Goal: Information Seeking & Learning: Understand process/instructions

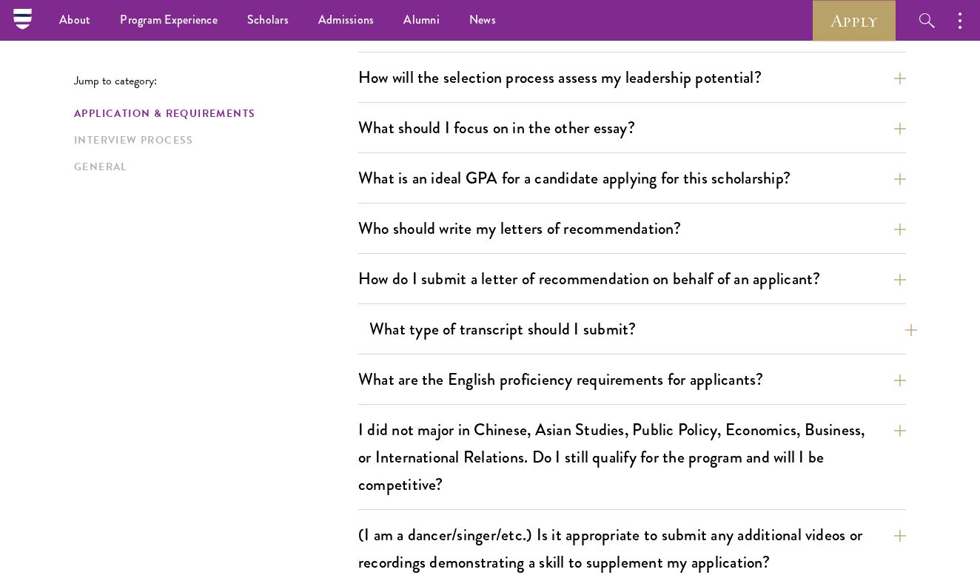
scroll to position [889, 0]
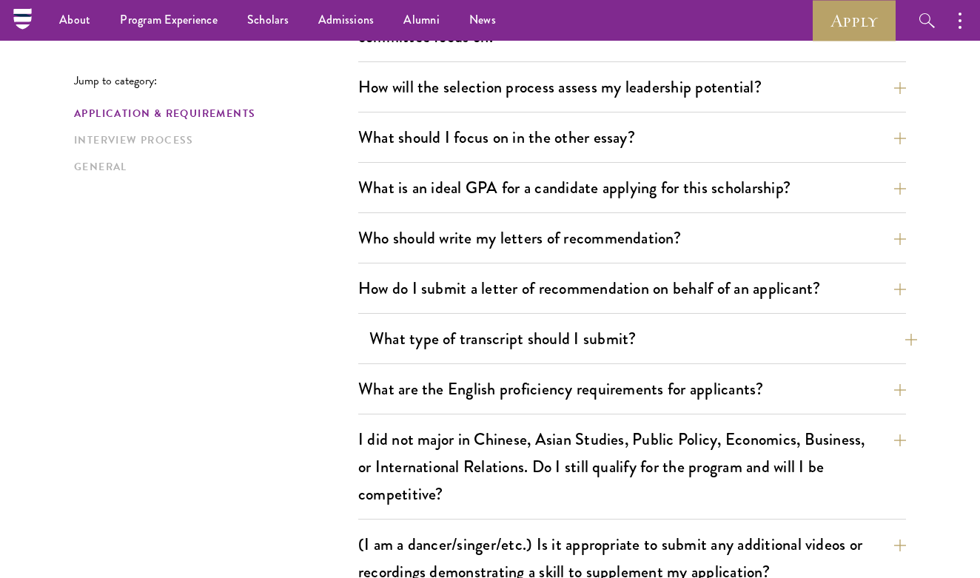
click at [442, 343] on button "What type of transcript should I submit?" at bounding box center [643, 338] width 548 height 33
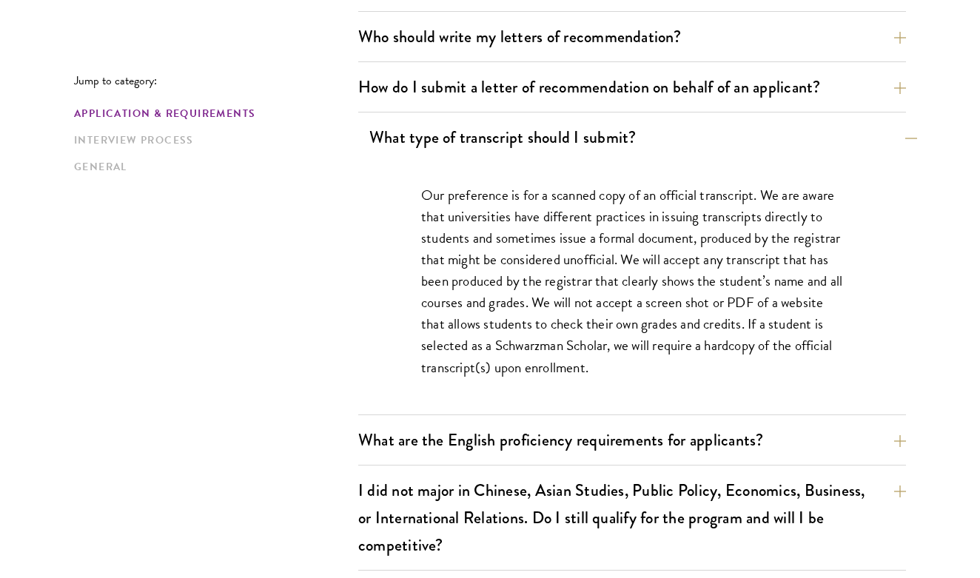
scroll to position [1092, 0]
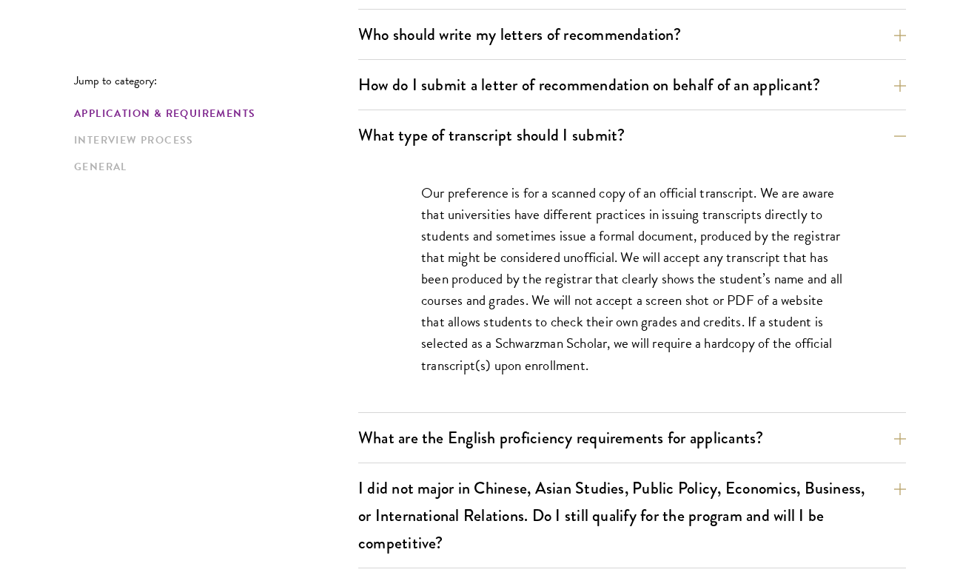
click at [417, 189] on div "Our preference is for a scanned copy of an official transcript. We are aware th…" at bounding box center [632, 286] width 511 height 253
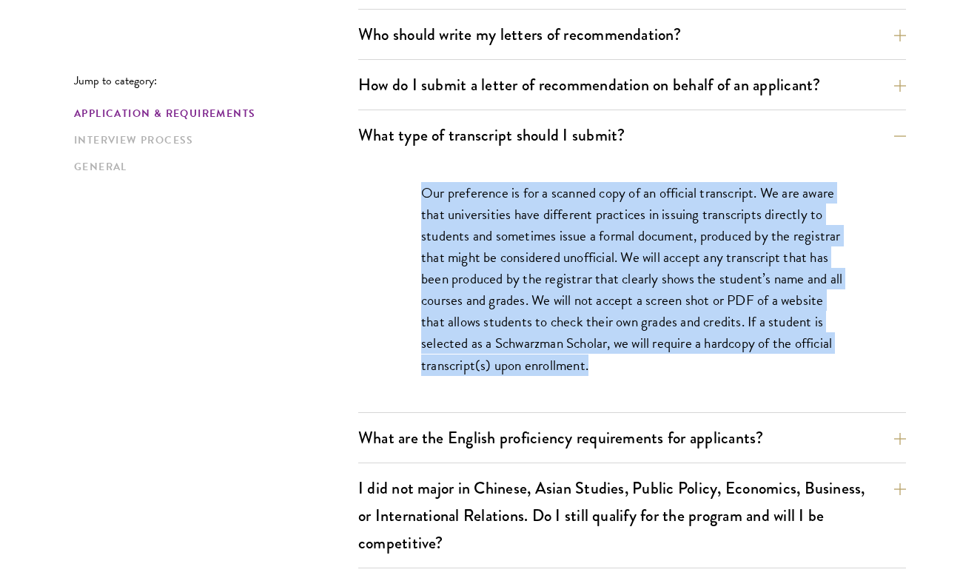
drag, startPoint x: 417, startPoint y: 189, endPoint x: 648, endPoint y: 365, distance: 290.6
click at [648, 365] on div "Our preference is for a scanned copy of an official transcript. We are aware th…" at bounding box center [632, 286] width 511 height 253
copy p "Our preference is for a scanned copy of an official transcript. We are aware th…"
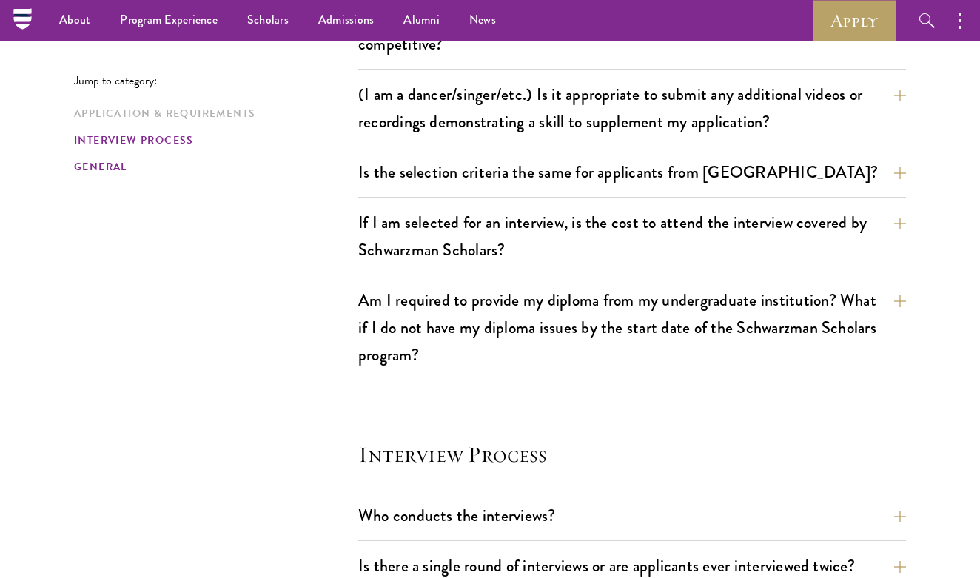
scroll to position [1562, 0]
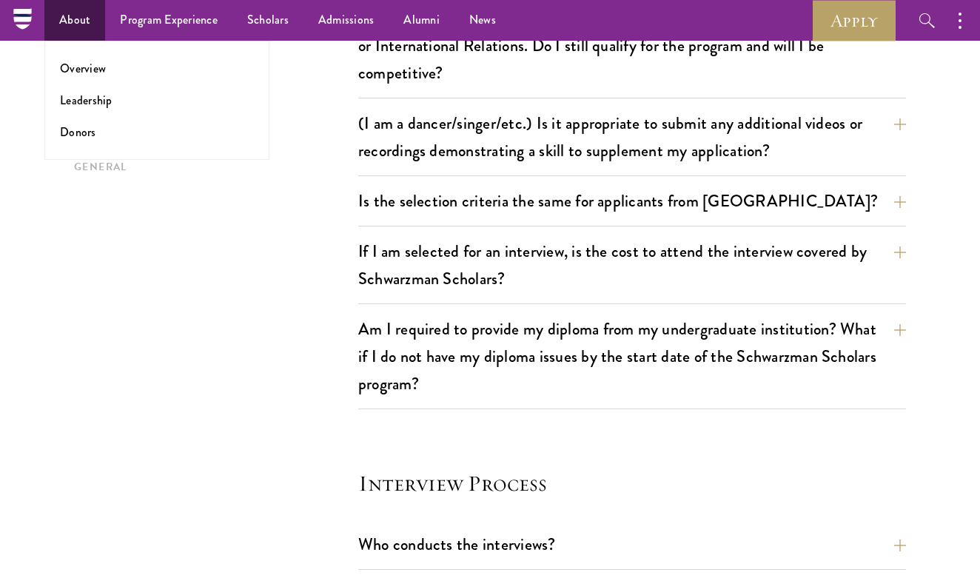
click at [70, 29] on link "About" at bounding box center [74, 20] width 61 height 41
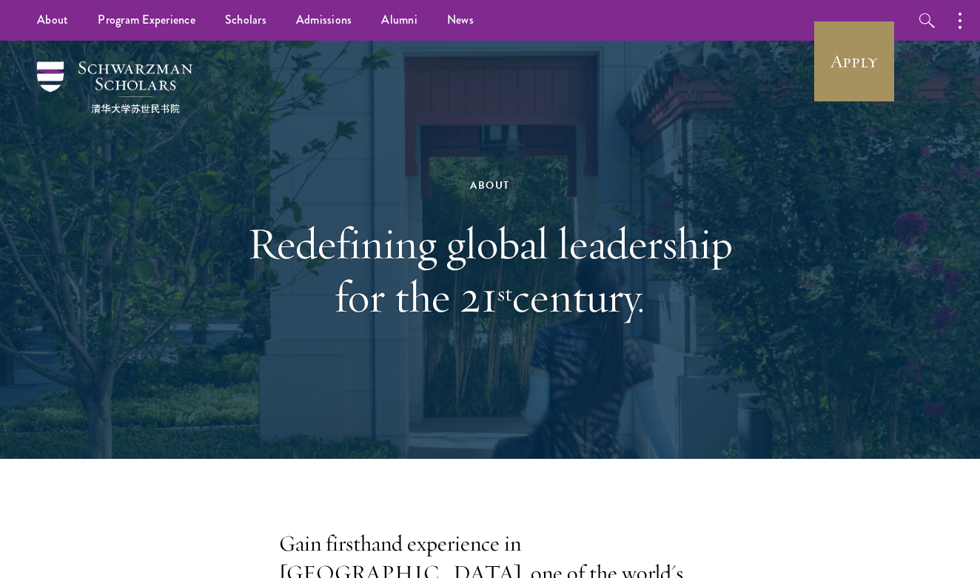
click at [832, 75] on link "Apply" at bounding box center [854, 61] width 83 height 83
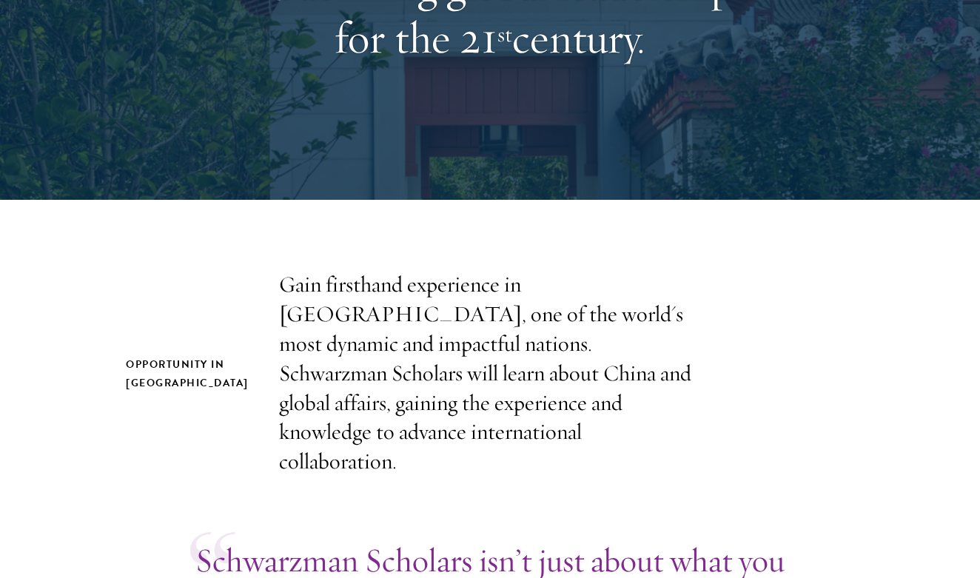
scroll to position [304, 0]
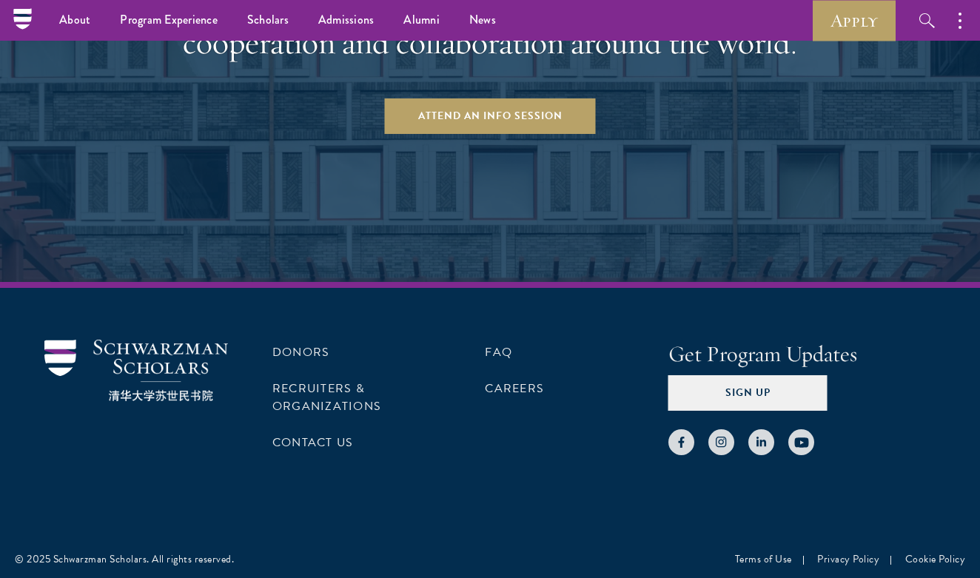
scroll to position [2907, 0]
click at [490, 346] on link "FAQ" at bounding box center [498, 353] width 27 height 18
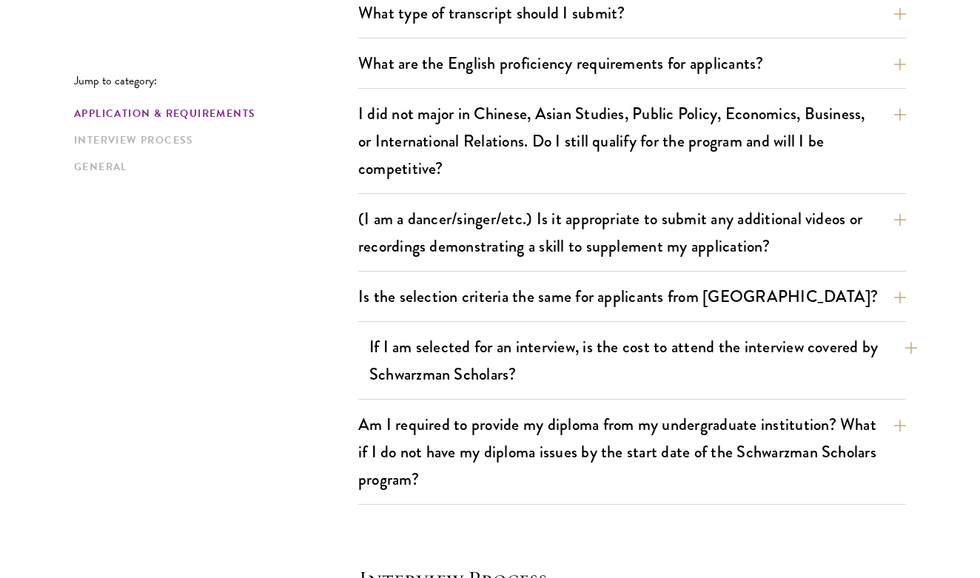
scroll to position [1217, 0]
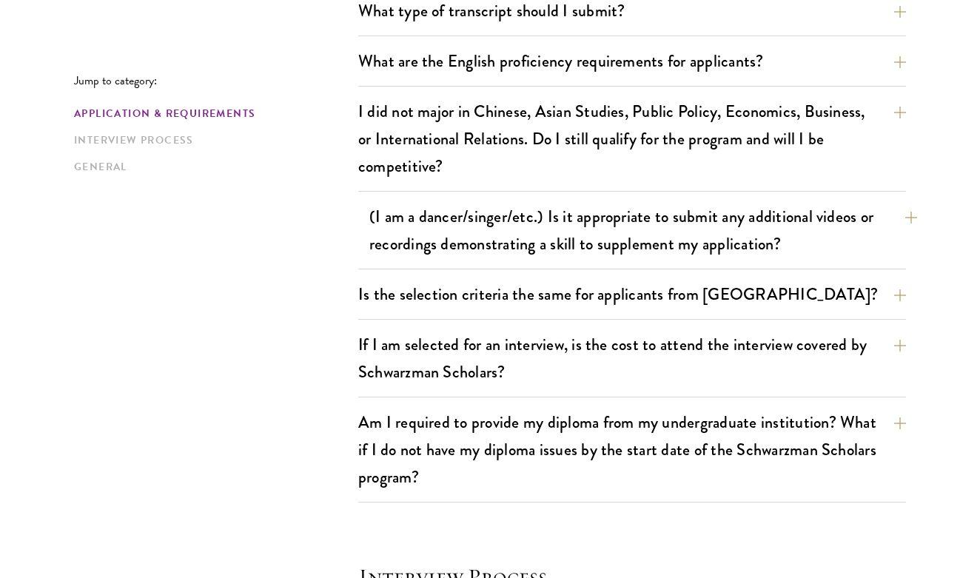
click at [629, 249] on button "(I am a dancer/singer/etc.) Is it appropriate to submit any additional videos o…" at bounding box center [643, 230] width 548 height 61
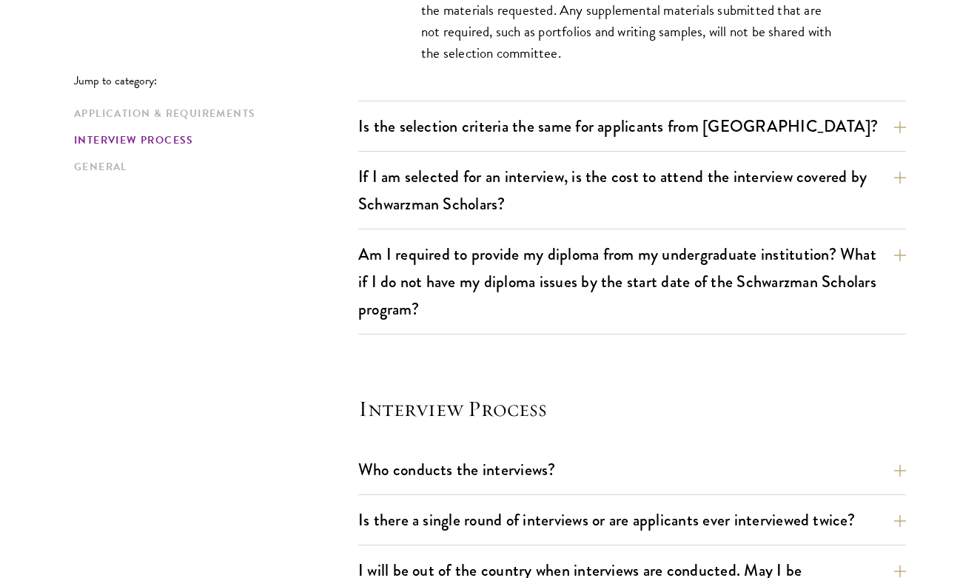
scroll to position [1538, 0]
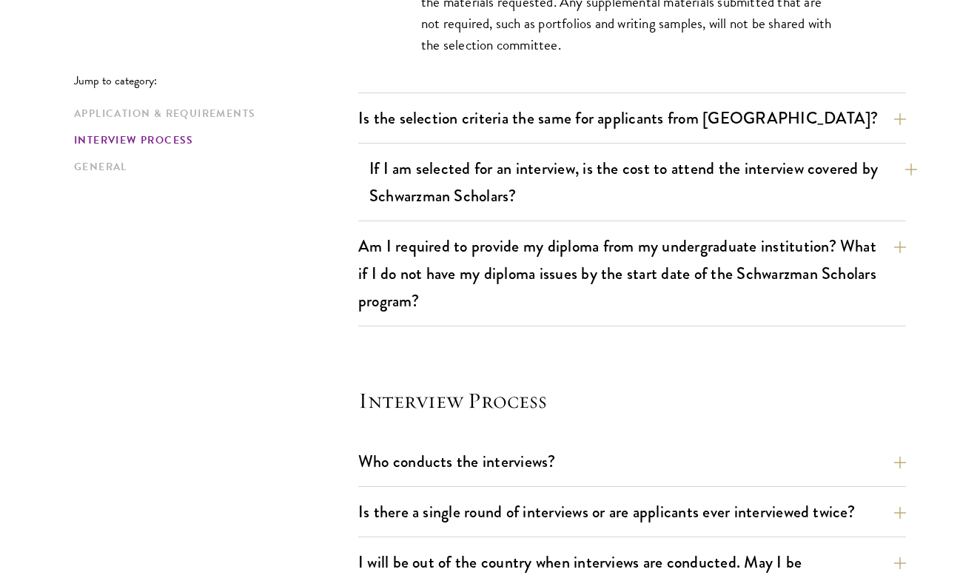
click at [452, 184] on button "If I am selected for an interview, is the cost to attend the interview covered …" at bounding box center [643, 182] width 548 height 61
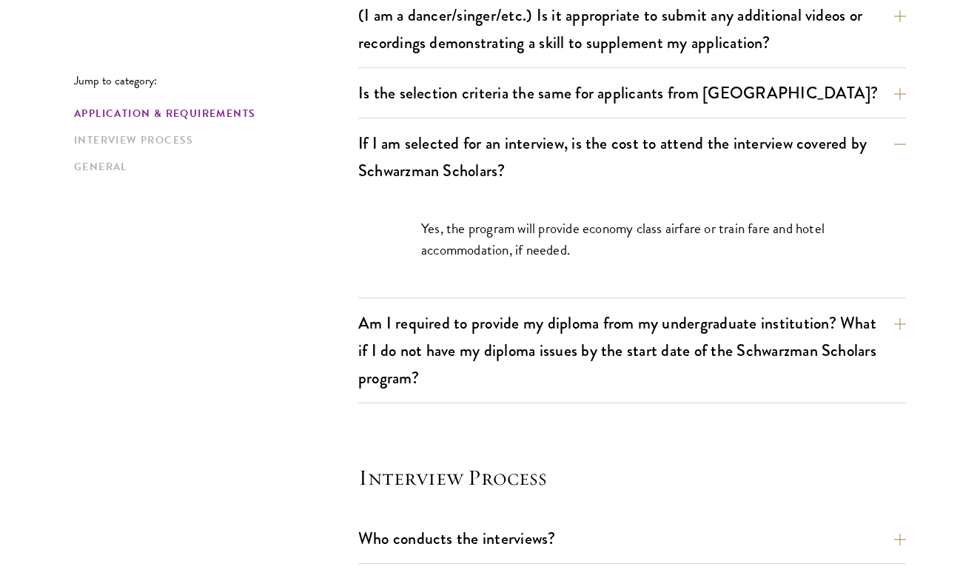
scroll to position [1425, 0]
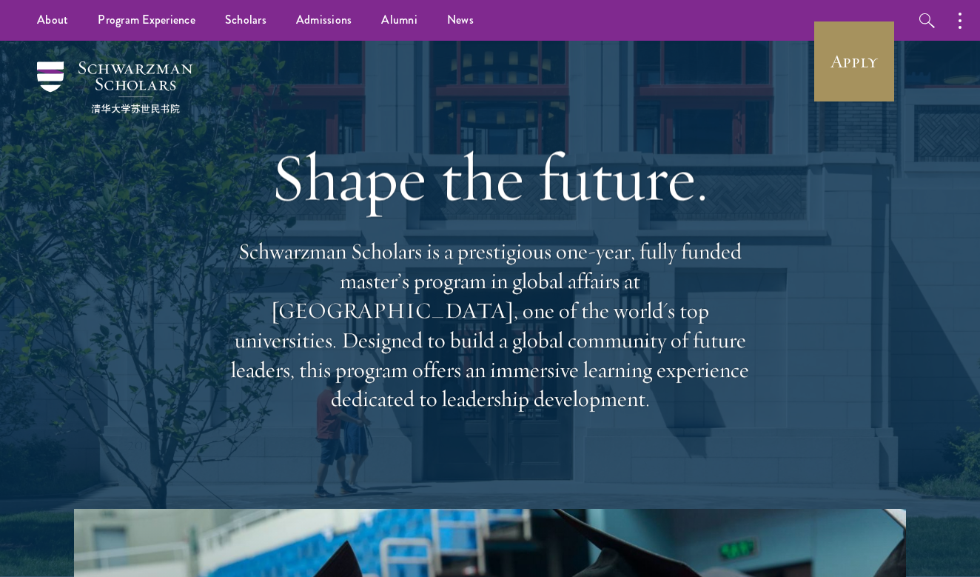
click at [860, 65] on link "Apply" at bounding box center [854, 61] width 83 height 83
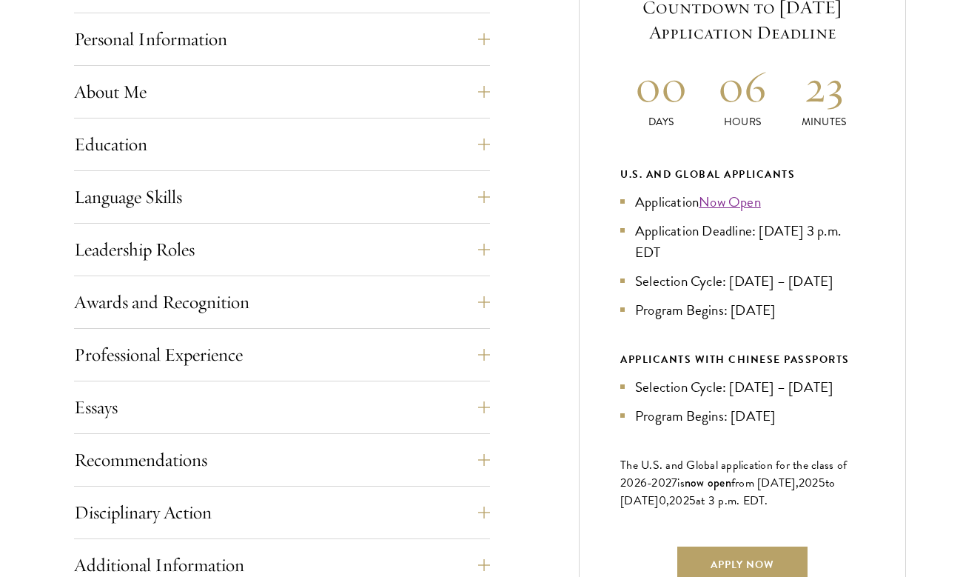
scroll to position [680, 0]
